Goal: Task Accomplishment & Management: Manage account settings

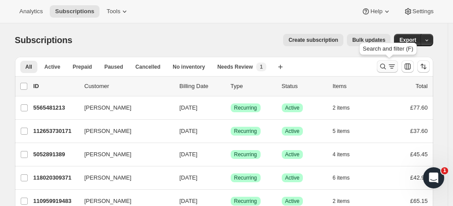
click at [385, 64] on icon "Search and filter results" at bounding box center [383, 66] width 9 height 9
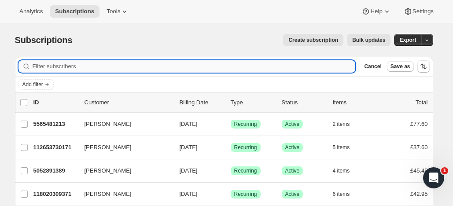
click at [131, 67] on input "Filter subscribers" at bounding box center [194, 66] width 323 height 12
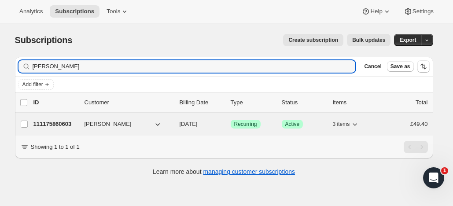
type input "[PERSON_NAME]"
click at [75, 121] on p "111175860603" at bounding box center [55, 124] width 44 height 9
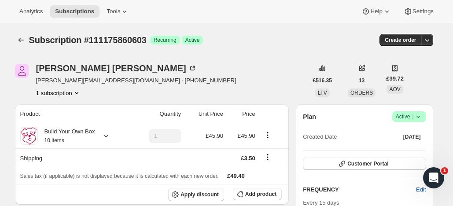
click at [408, 115] on span "Active |" at bounding box center [409, 116] width 27 height 9
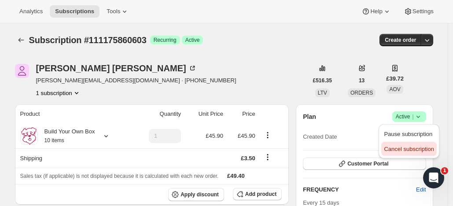
click at [399, 149] on span "Cancel subscription" at bounding box center [409, 149] width 50 height 7
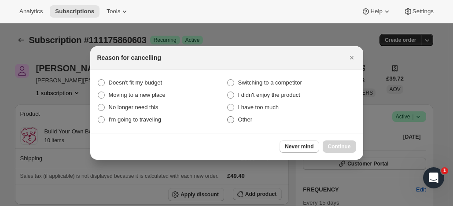
click at [232, 120] on span ":rbv:" at bounding box center [230, 119] width 7 height 7
click at [228, 117] on input "Other" at bounding box center [227, 116] width 0 height 0
radio input "true"
click at [341, 144] on span "Continue" at bounding box center [339, 146] width 23 height 7
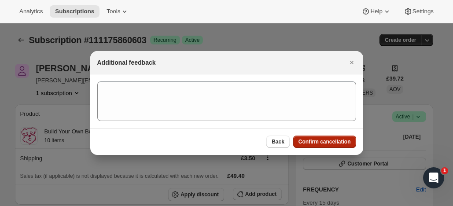
click at [312, 140] on span "Confirm cancellation" at bounding box center [325, 141] width 52 height 7
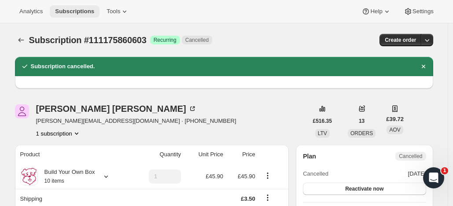
click at [74, 9] on span "Subscriptions" at bounding box center [74, 11] width 39 height 7
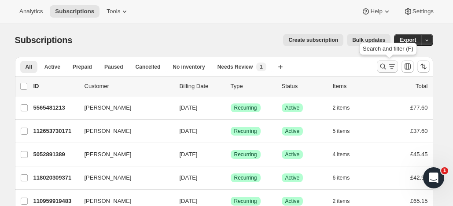
click at [385, 63] on icon "Search and filter results" at bounding box center [383, 66] width 9 height 9
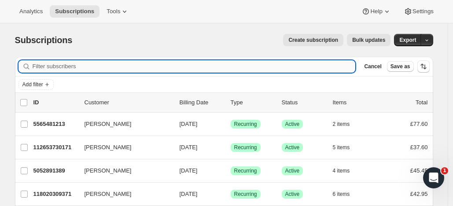
click at [178, 67] on input "Filter subscribers" at bounding box center [194, 66] width 323 height 12
paste input "[PERSON_NAME]"
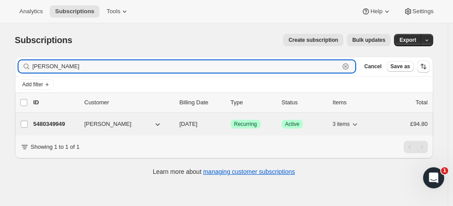
type input "[PERSON_NAME]"
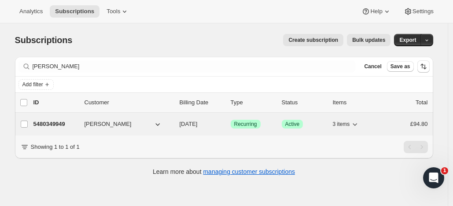
click at [80, 122] on div "5480349949 [PERSON_NAME] [DATE] Success Recurring Success Active 3 items £94.80" at bounding box center [230, 124] width 395 height 12
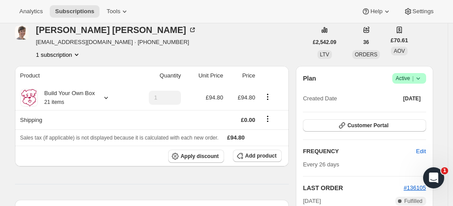
scroll to position [153, 0]
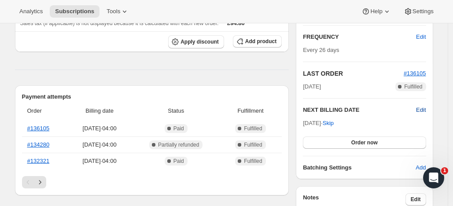
click at [422, 107] on span "Edit" at bounding box center [421, 110] width 10 height 9
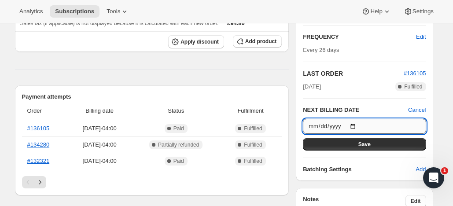
click at [358, 124] on input "[DATE]" at bounding box center [364, 126] width 123 height 15
type input "[DATE]"
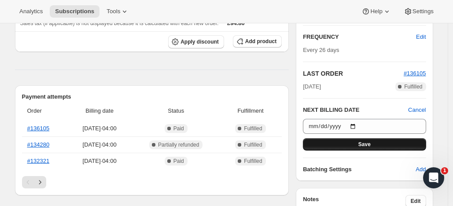
click at [391, 141] on button "Save" at bounding box center [364, 144] width 123 height 12
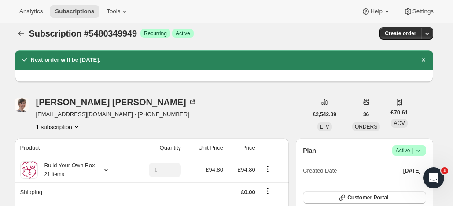
scroll to position [0, 0]
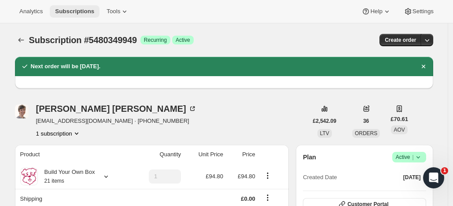
click at [83, 11] on span "Subscriptions" at bounding box center [74, 11] width 39 height 7
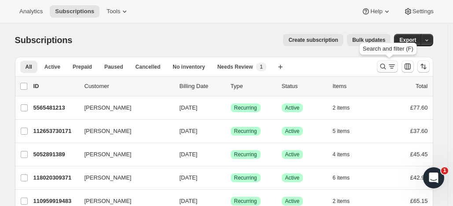
click at [385, 64] on icon "Search and filter results" at bounding box center [383, 66] width 9 height 9
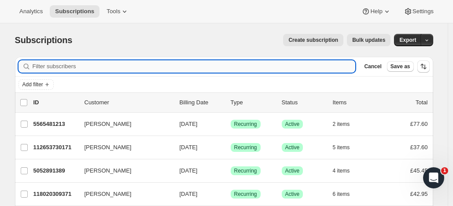
click at [203, 67] on input "Filter subscribers" at bounding box center [194, 66] width 323 height 12
paste input "[PERSON_NAME]"
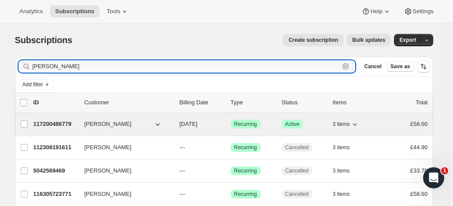
type input "[PERSON_NAME]"
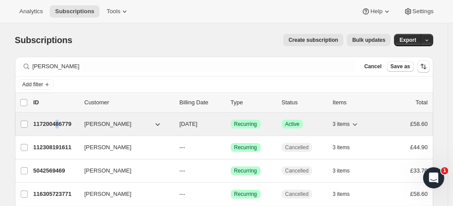
click at [62, 122] on p "117200486779" at bounding box center [55, 124] width 44 height 9
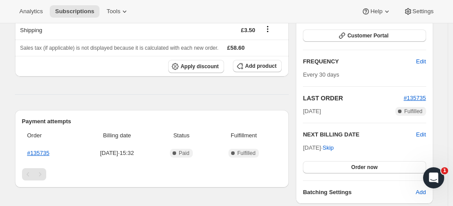
scroll to position [128, 0]
click at [423, 133] on span "Edit" at bounding box center [421, 134] width 10 height 9
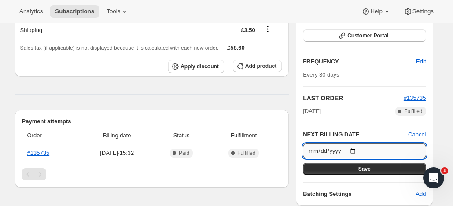
click at [358, 150] on input "[DATE]" at bounding box center [364, 151] width 123 height 15
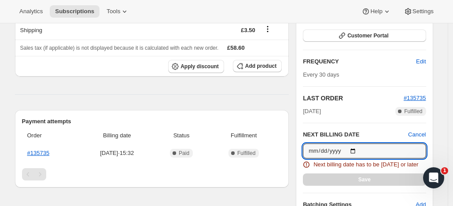
type input "[DATE]"
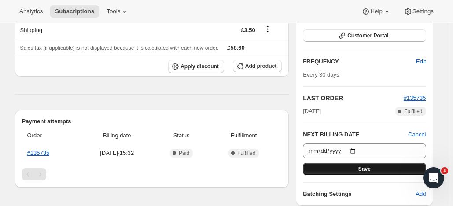
click at [380, 165] on button "Save" at bounding box center [364, 169] width 123 height 12
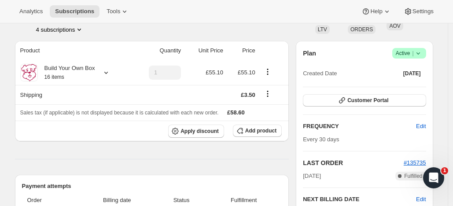
scroll to position [0, 0]
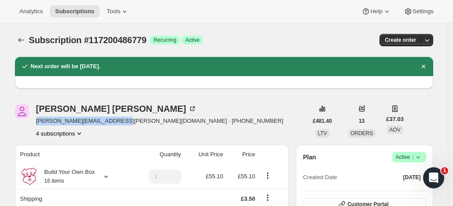
drag, startPoint x: 114, startPoint y: 122, endPoint x: 35, endPoint y: 122, distance: 79.3
click at [35, 122] on div "[PERSON_NAME] [PERSON_NAME][EMAIL_ADDRESS][PERSON_NAME][DOMAIN_NAME] · [PHONE_N…" at bounding box center [161, 120] width 293 height 33
copy span "[PERSON_NAME][EMAIL_ADDRESS][PERSON_NAME][DOMAIN_NAME]"
